Goal: Information Seeking & Learning: Learn about a topic

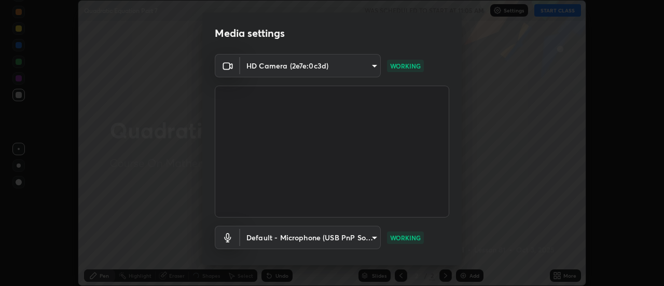
scroll to position [55, 0]
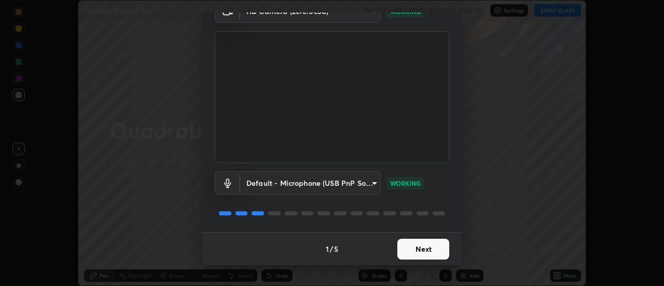
click at [420, 251] on button "Next" at bounding box center [424, 249] width 52 height 21
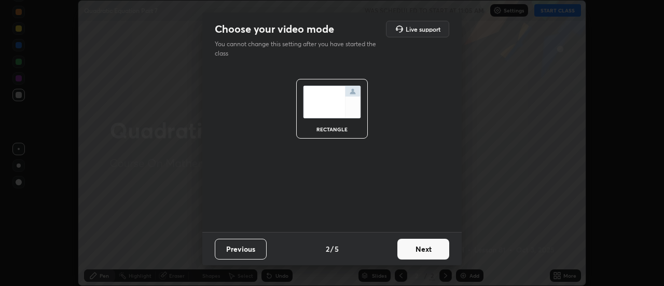
click at [421, 248] on button "Next" at bounding box center [424, 249] width 52 height 21
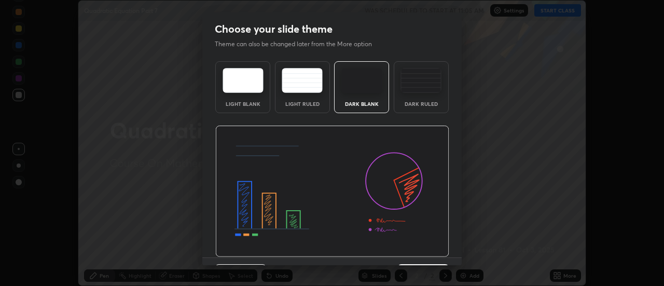
scroll to position [25, 0]
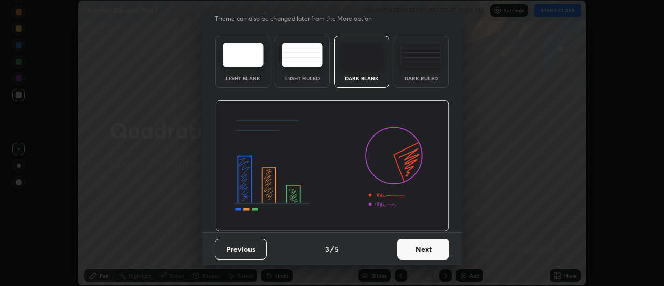
click at [419, 243] on button "Next" at bounding box center [424, 249] width 52 height 21
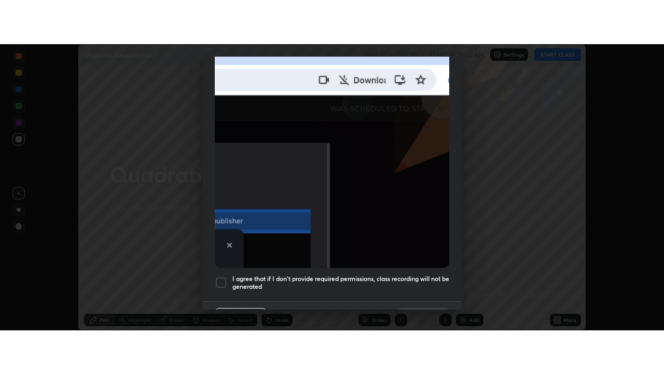
scroll to position [266, 0]
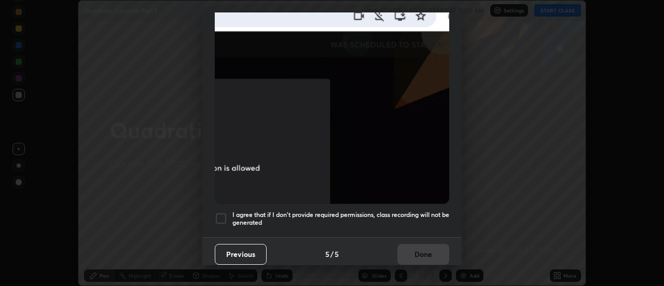
click at [418, 211] on h5 "I agree that if I don't provide required permissions, class recording will not …" at bounding box center [341, 219] width 217 height 16
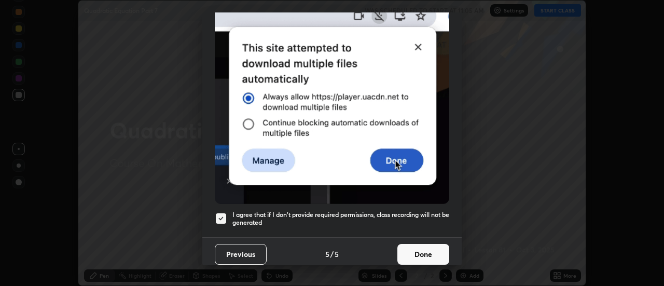
click at [424, 249] on button "Done" at bounding box center [424, 254] width 52 height 21
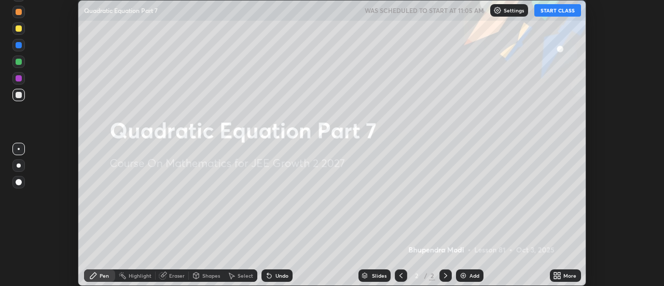
click at [561, 277] on icon at bounding box center [560, 277] width 3 height 3
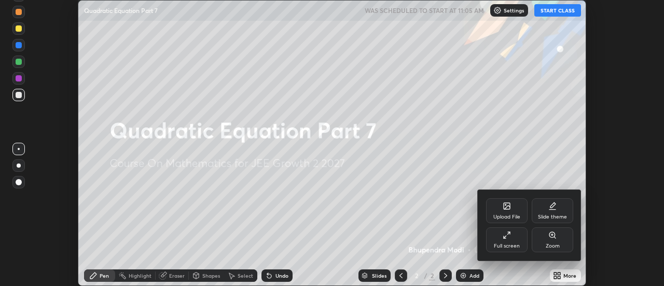
click at [510, 239] on icon at bounding box center [507, 235] width 8 height 8
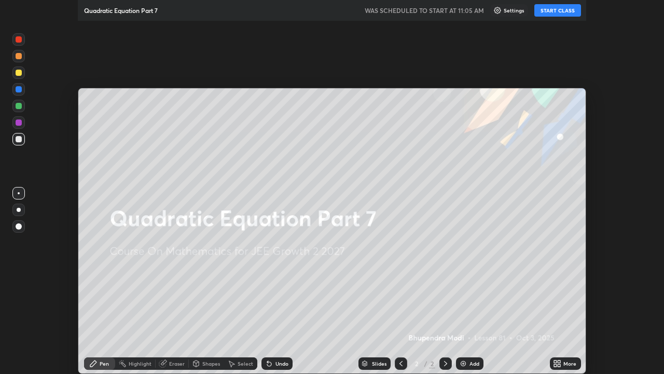
scroll to position [374, 664]
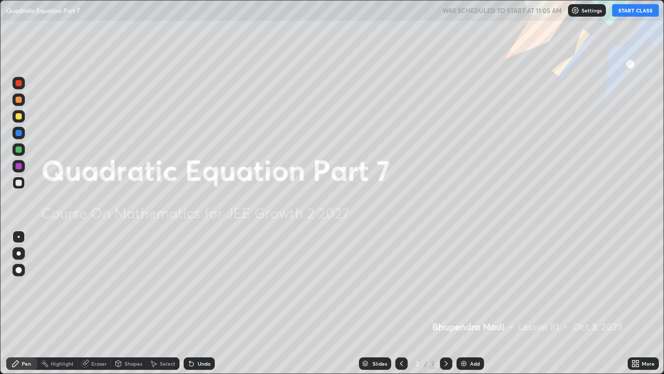
click at [626, 12] on button "START CLASS" at bounding box center [636, 10] width 47 height 12
click at [463, 286] on img at bounding box center [464, 363] width 8 height 8
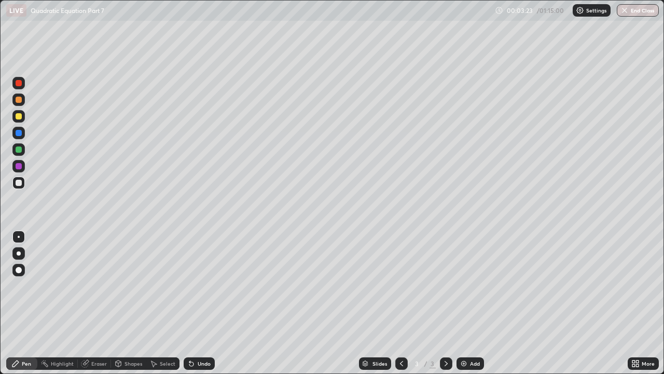
click at [200, 286] on div "Undo" at bounding box center [204, 363] width 13 height 5
click at [199, 286] on div "Undo" at bounding box center [199, 363] width 31 height 12
click at [204, 286] on div "Undo" at bounding box center [199, 363] width 31 height 12
click at [209, 286] on div "Undo" at bounding box center [199, 363] width 31 height 12
click at [208, 286] on div "Undo" at bounding box center [199, 363] width 31 height 12
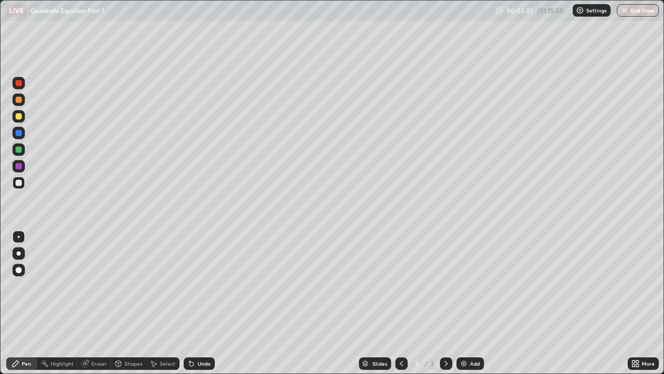
click at [206, 286] on div "Undo" at bounding box center [199, 363] width 31 height 12
click at [202, 286] on div "Undo" at bounding box center [204, 363] width 13 height 5
click at [205, 286] on div "Undo" at bounding box center [204, 363] width 13 height 5
click at [209, 286] on div "Undo" at bounding box center [199, 363] width 31 height 12
click at [462, 286] on img at bounding box center [464, 363] width 8 height 8
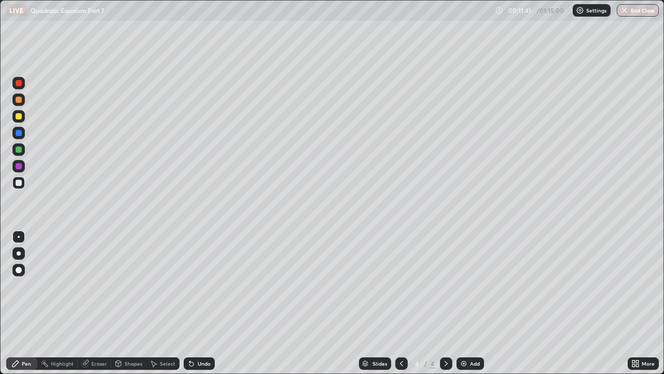
click at [131, 286] on div "Shapes" at bounding box center [134, 363] width 18 height 5
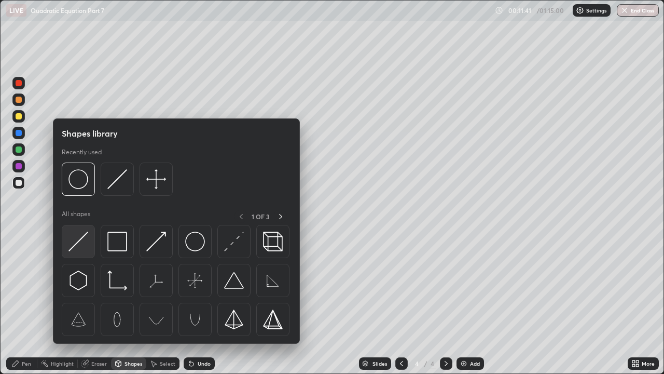
click at [78, 242] on img at bounding box center [79, 242] width 20 height 20
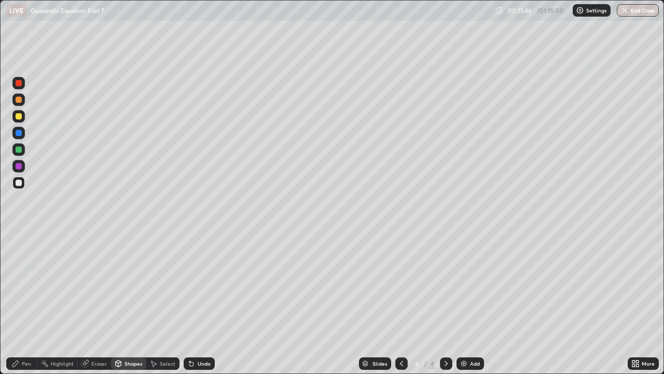
click at [198, 286] on div "Undo" at bounding box center [204, 363] width 13 height 5
click at [24, 286] on div "Pen" at bounding box center [26, 363] width 9 height 5
click at [194, 286] on icon at bounding box center [191, 363] width 8 height 8
click at [196, 286] on div "Undo" at bounding box center [199, 363] width 31 height 12
click at [199, 286] on div "Undo" at bounding box center [204, 363] width 13 height 5
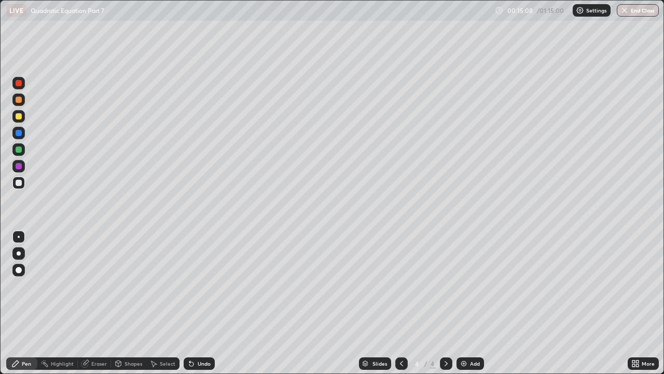
click at [199, 286] on div "Undo" at bounding box center [199, 363] width 31 height 12
click at [92, 286] on div "Eraser" at bounding box center [94, 363] width 33 height 12
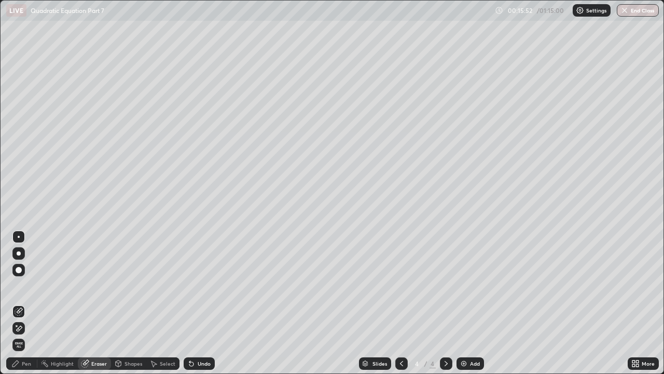
click at [24, 286] on div "Pen" at bounding box center [26, 363] width 9 height 5
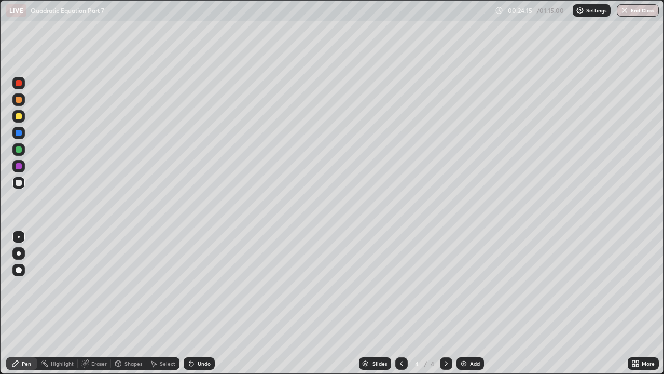
click at [400, 286] on icon at bounding box center [402, 363] width 8 height 8
click at [446, 286] on icon at bounding box center [446, 363] width 8 height 8
click at [468, 286] on div "Add" at bounding box center [471, 363] width 28 height 12
click at [97, 286] on div "Eraser" at bounding box center [99, 363] width 16 height 5
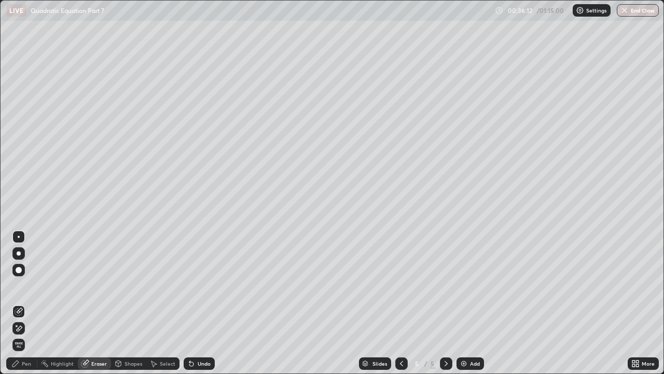
click at [26, 286] on div "Pen" at bounding box center [26, 363] width 9 height 5
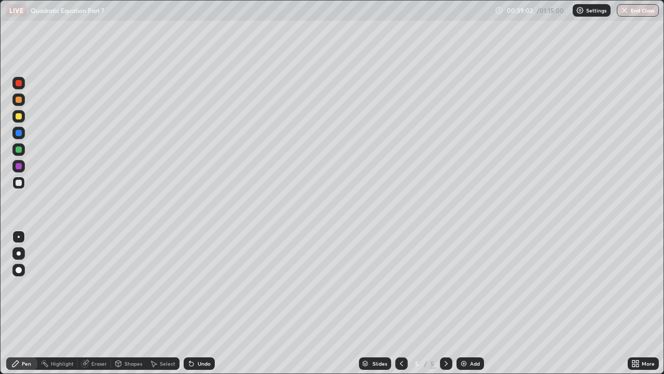
click at [100, 286] on div "Eraser" at bounding box center [99, 363] width 16 height 5
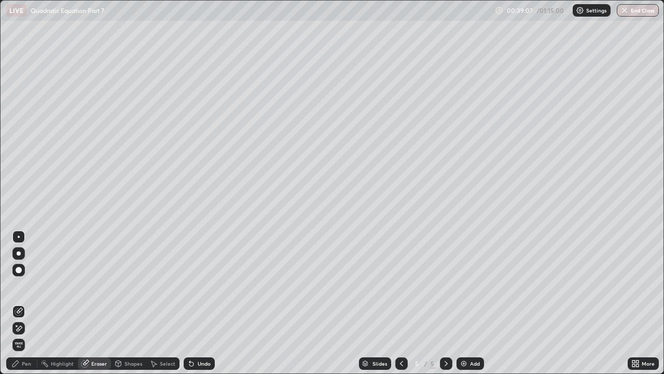
click at [28, 286] on div "Pen" at bounding box center [26, 363] width 9 height 5
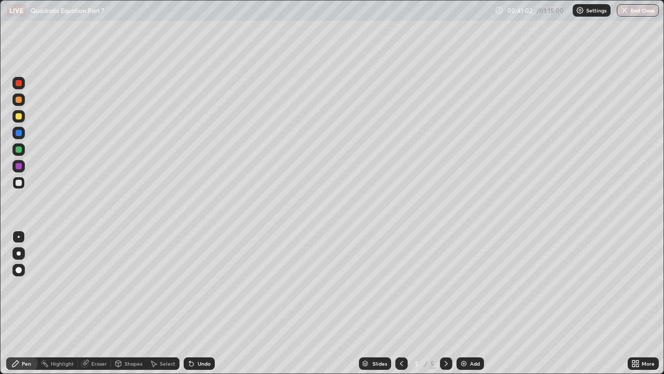
click at [213, 286] on div "Undo" at bounding box center [199, 363] width 31 height 12
click at [103, 286] on div "Eraser" at bounding box center [99, 363] width 16 height 5
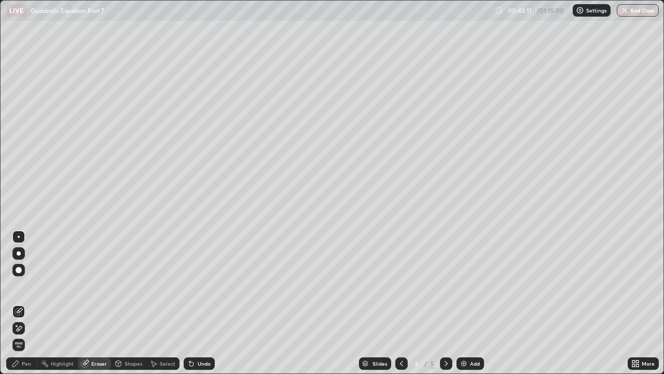
click at [19, 286] on icon at bounding box center [15, 363] width 8 height 8
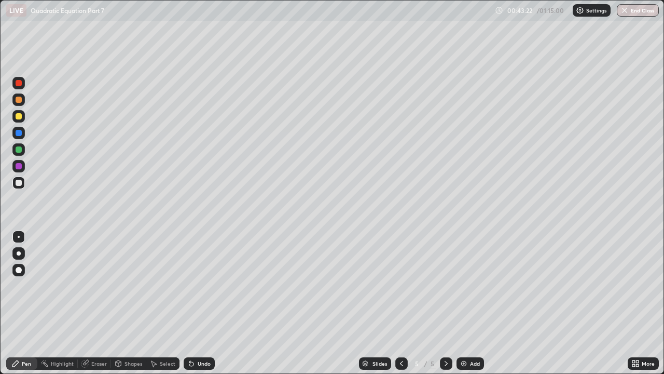
click at [201, 286] on div "Undo" at bounding box center [204, 363] width 13 height 5
click at [464, 286] on img at bounding box center [464, 363] width 8 height 8
click at [23, 168] on div at bounding box center [18, 166] width 12 height 12
click at [17, 150] on div at bounding box center [19, 149] width 6 height 6
click at [460, 286] on img at bounding box center [464, 363] width 8 height 8
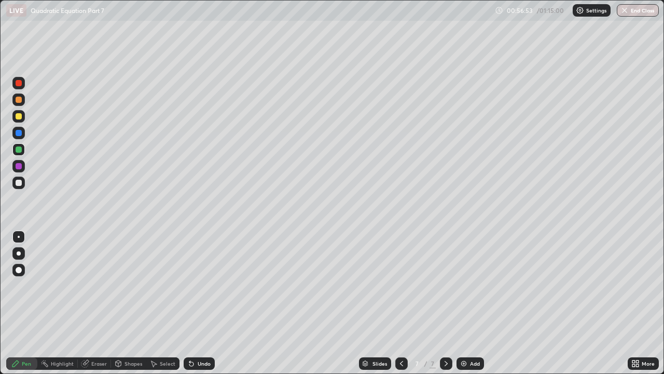
click at [95, 286] on div "Eraser" at bounding box center [99, 363] width 16 height 5
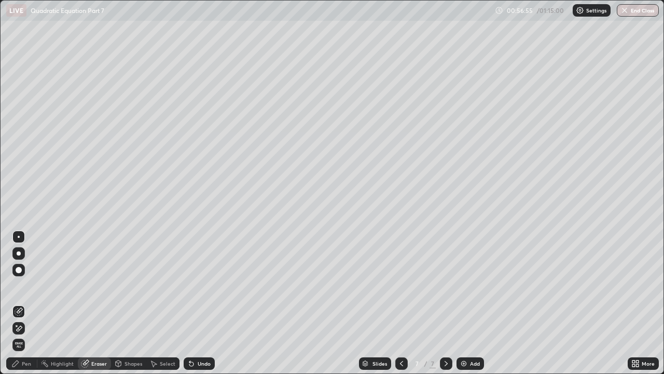
click at [25, 286] on div "Pen" at bounding box center [26, 363] width 9 height 5
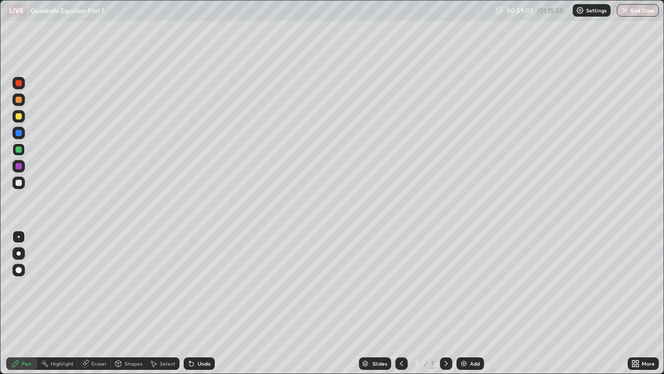
click at [20, 183] on div at bounding box center [19, 183] width 6 height 6
click at [131, 286] on div "Shapes" at bounding box center [134, 363] width 18 height 5
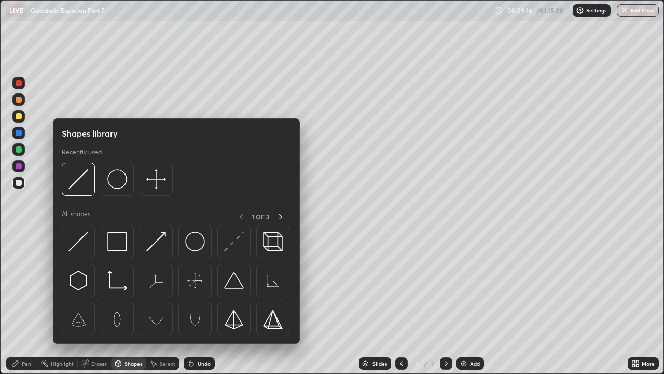
click at [95, 286] on div "Eraser" at bounding box center [94, 363] width 33 height 12
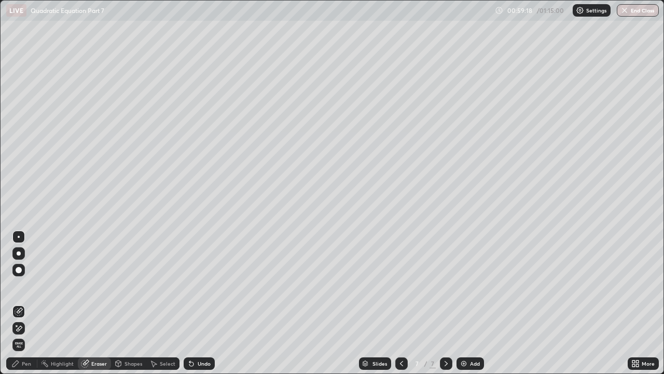
click at [24, 286] on div "Pen" at bounding box center [26, 363] width 9 height 5
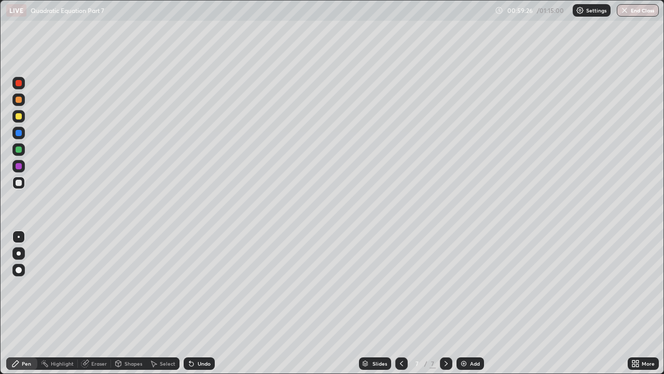
click at [207, 286] on div "Undo" at bounding box center [199, 363] width 31 height 12
click at [198, 286] on div "Undo" at bounding box center [204, 363] width 13 height 5
click at [466, 286] on img at bounding box center [464, 363] width 8 height 8
click at [630, 12] on button "End Class" at bounding box center [638, 10] width 41 height 12
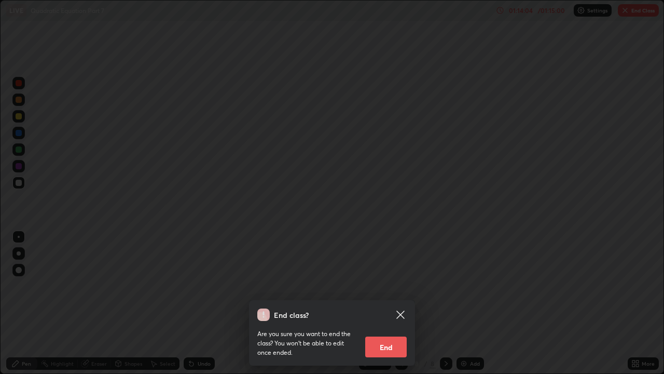
click at [402, 286] on button "End" at bounding box center [386, 346] width 42 height 21
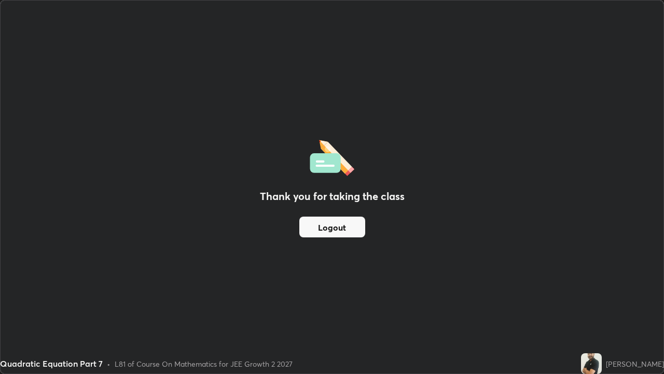
click at [341, 225] on button "Logout" at bounding box center [333, 226] width 66 height 21
click at [331, 232] on button "Logout" at bounding box center [333, 226] width 66 height 21
click at [346, 232] on button "Logout" at bounding box center [333, 226] width 66 height 21
click at [517, 38] on div "Thank you for taking the class Logout" at bounding box center [332, 187] width 663 height 373
